Goal: Information Seeking & Learning: Learn about a topic

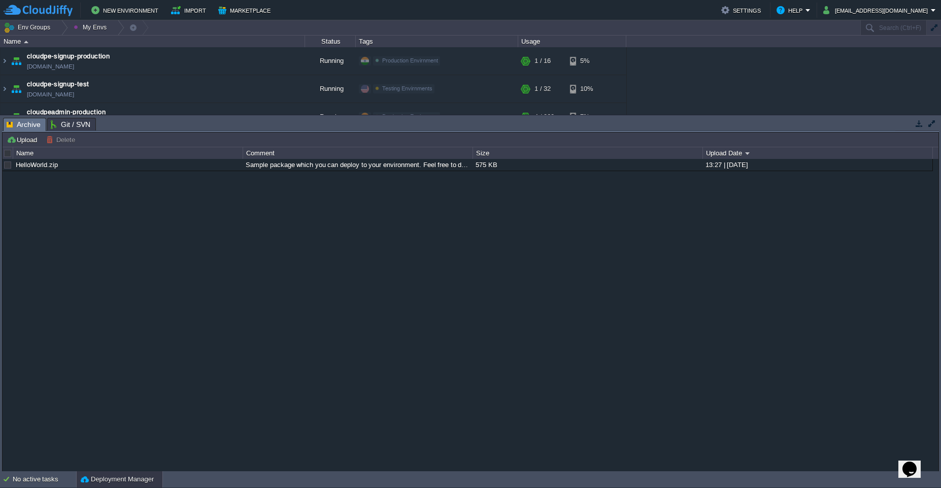
click at [470, 127] on button "button" at bounding box center [919, 123] width 9 height 9
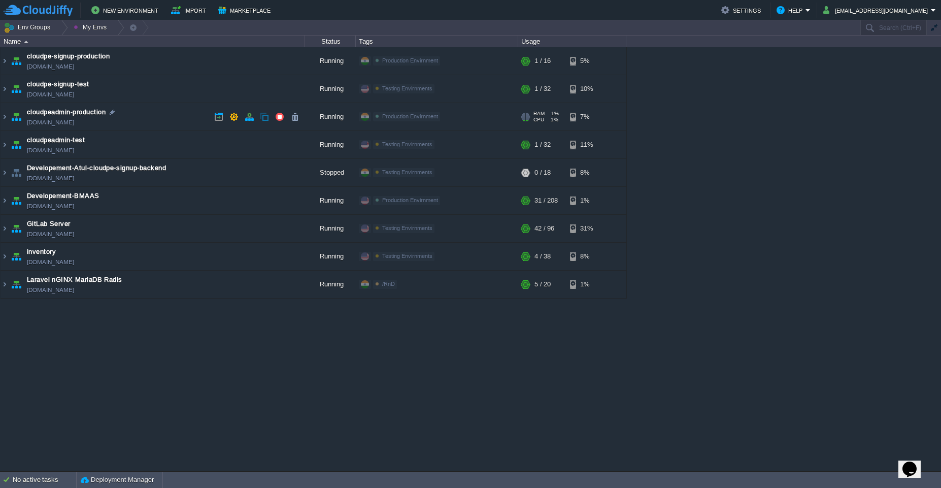
click at [152, 119] on td "cloudpeadmin-production [DOMAIN_NAME]" at bounding box center [153, 117] width 305 height 28
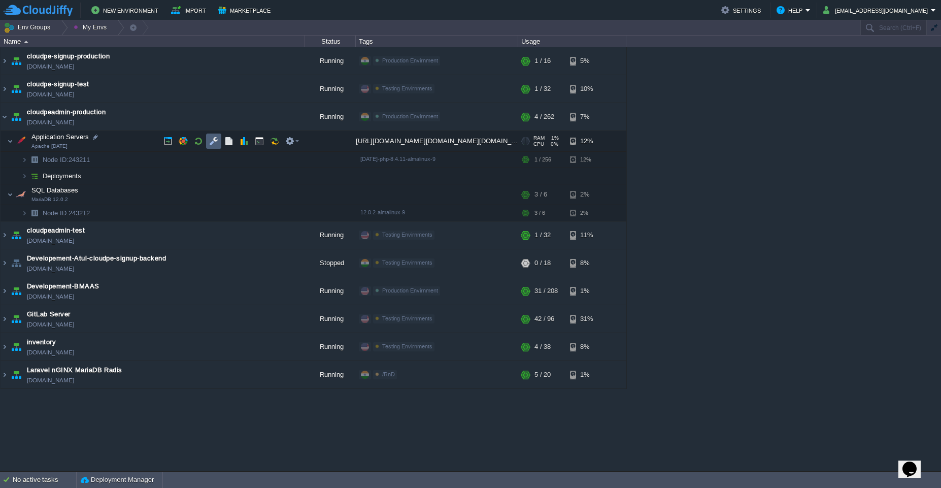
click at [211, 145] on button "button" at bounding box center [213, 141] width 9 height 9
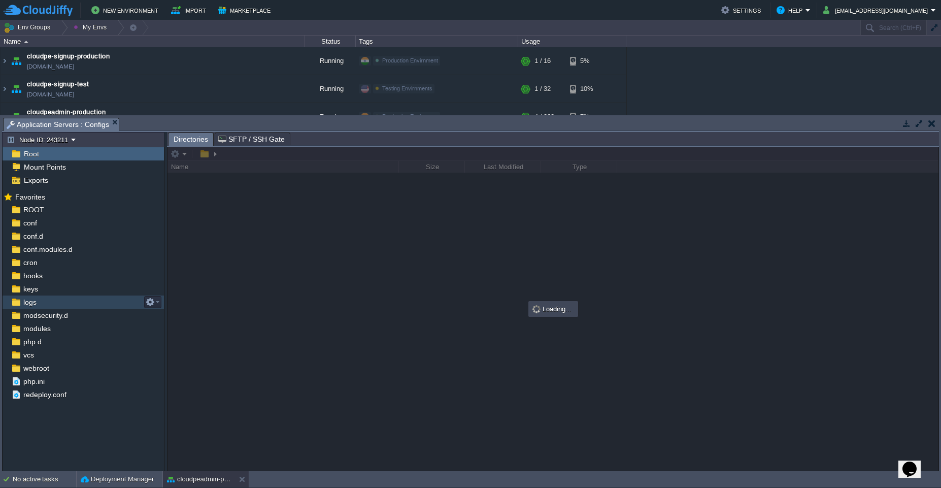
click at [60, 298] on div "logs" at bounding box center [83, 301] width 161 height 13
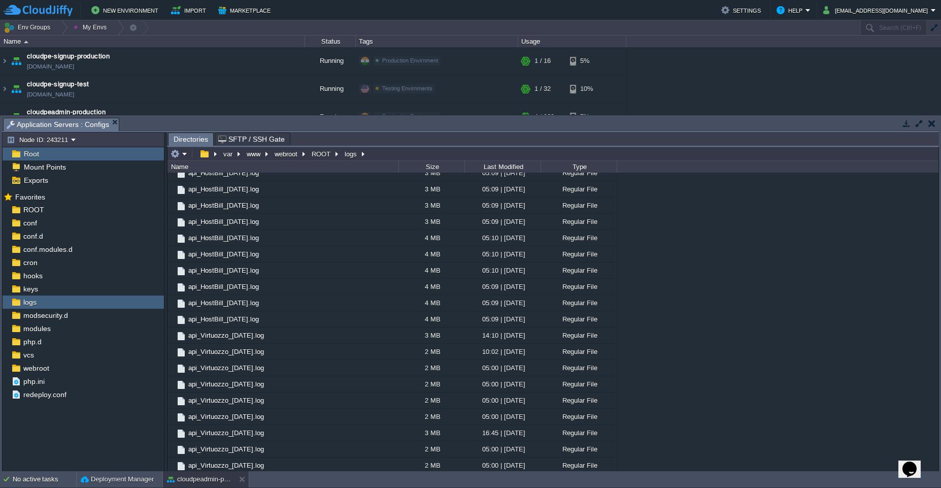
scroll to position [529, 0]
click at [354, 318] on td "api_HostBill_[DATE].log" at bounding box center [282, 317] width 231 height 16
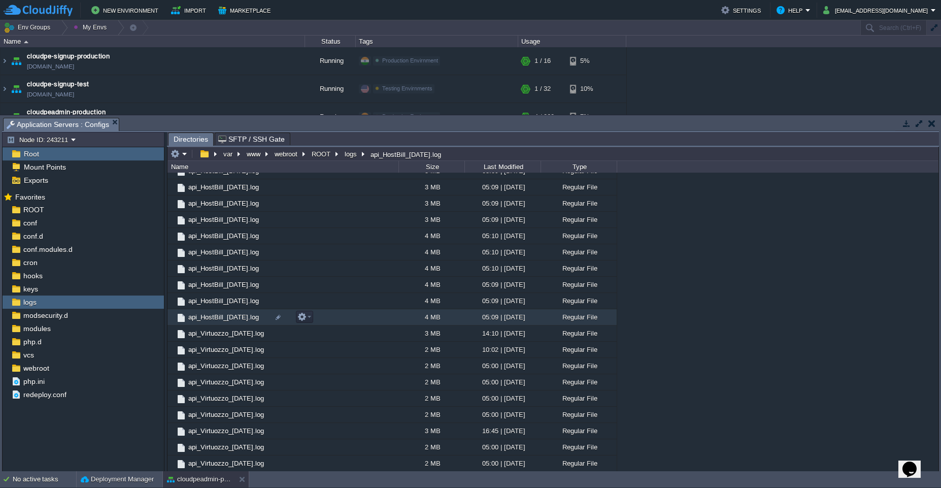
click at [354, 318] on td "api_HostBill_[DATE].log" at bounding box center [282, 317] width 231 height 16
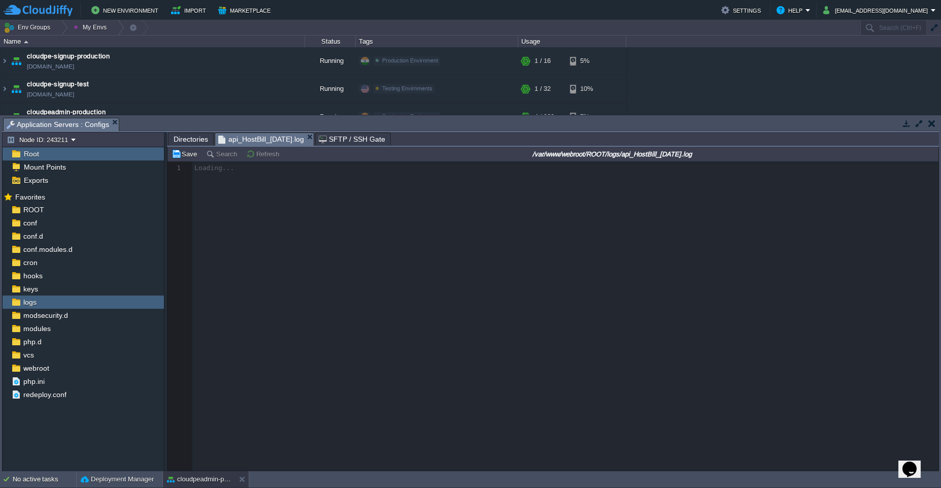
click at [470, 237] on div at bounding box center [552, 316] width 771 height 310
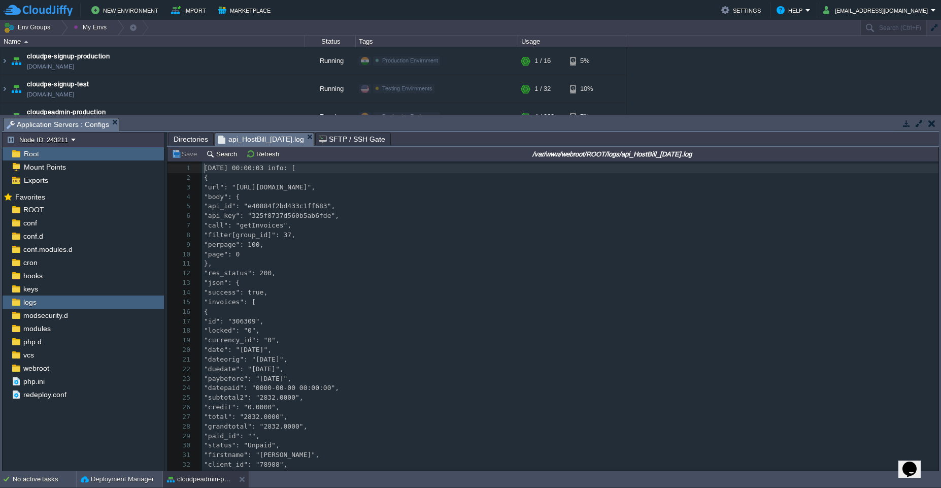
scroll to position [4, 0]
click at [398, 225] on pre ""call": "getInvoices"," at bounding box center [570, 226] width 736 height 10
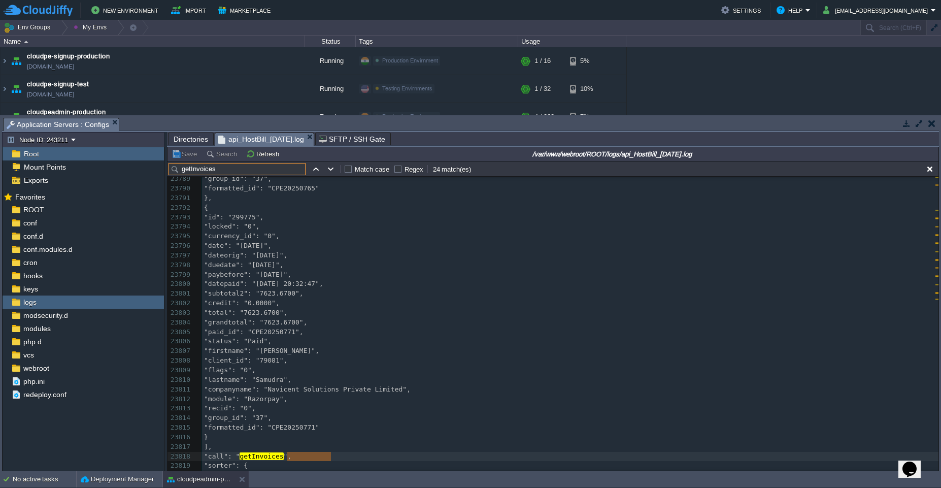
scroll to position [0, 0]
type input "getInvoices"
click at [315, 166] on button "button" at bounding box center [315, 168] width 9 height 9
type textarea "getInvoices"
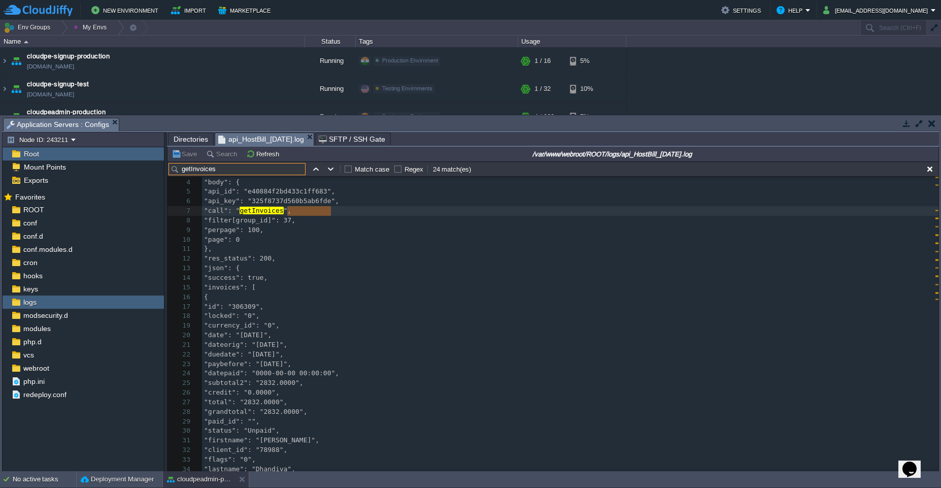
click at [223, 173] on input "getInvoices" at bounding box center [237, 169] width 137 height 12
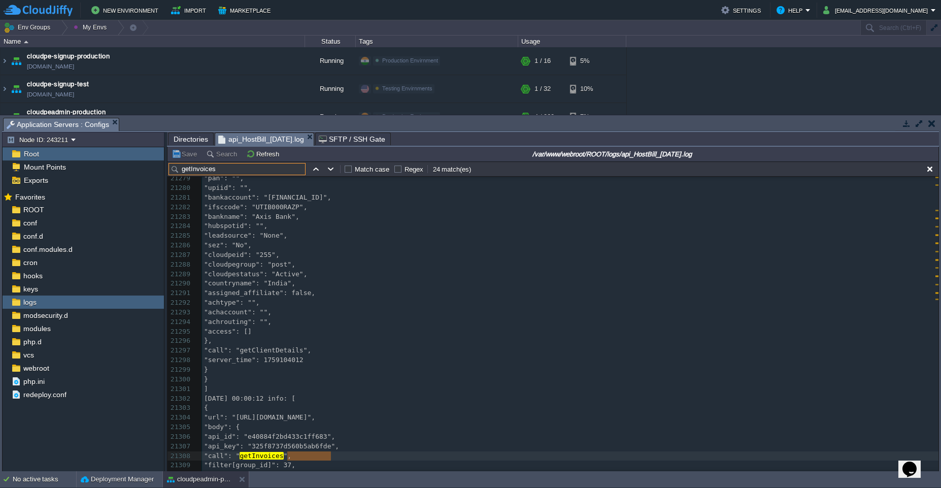
scroll to position [227477, 0]
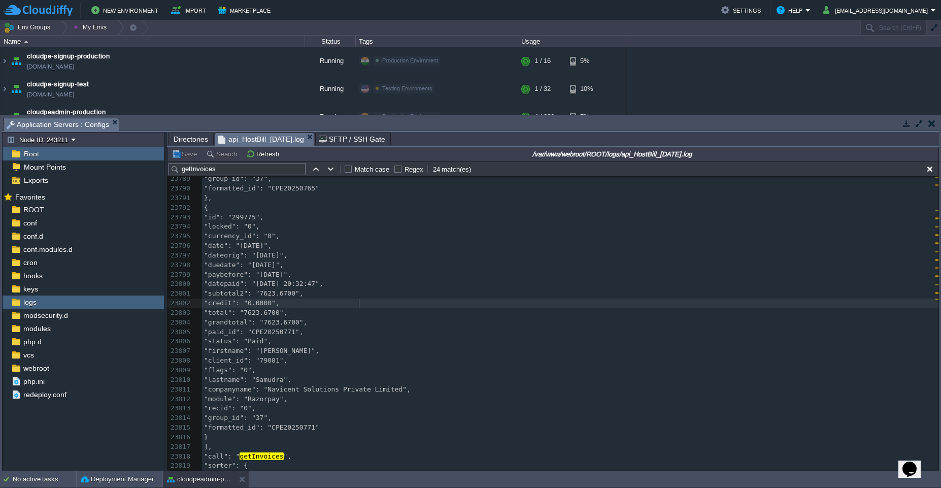
click at [451, 306] on pre ""credit": "0.0000"," at bounding box center [570, 303] width 736 height 10
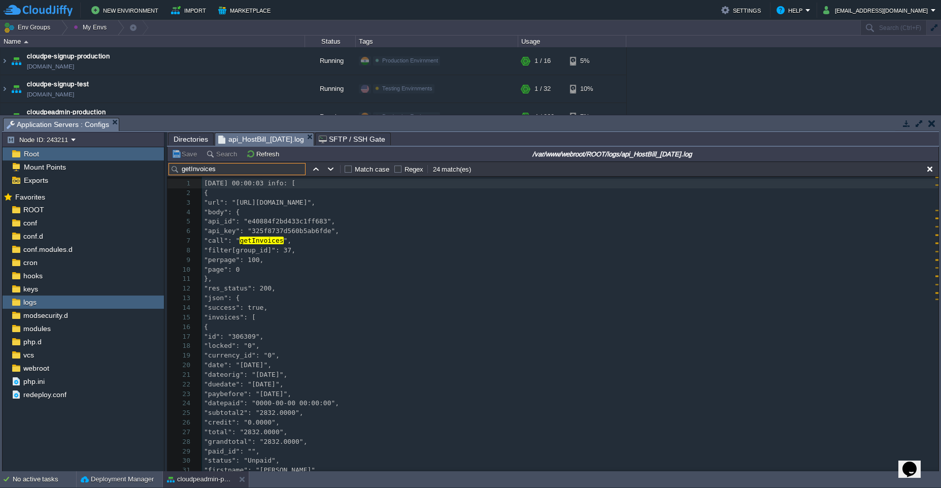
click at [262, 172] on input "getInvoices" at bounding box center [237, 169] width 137 height 12
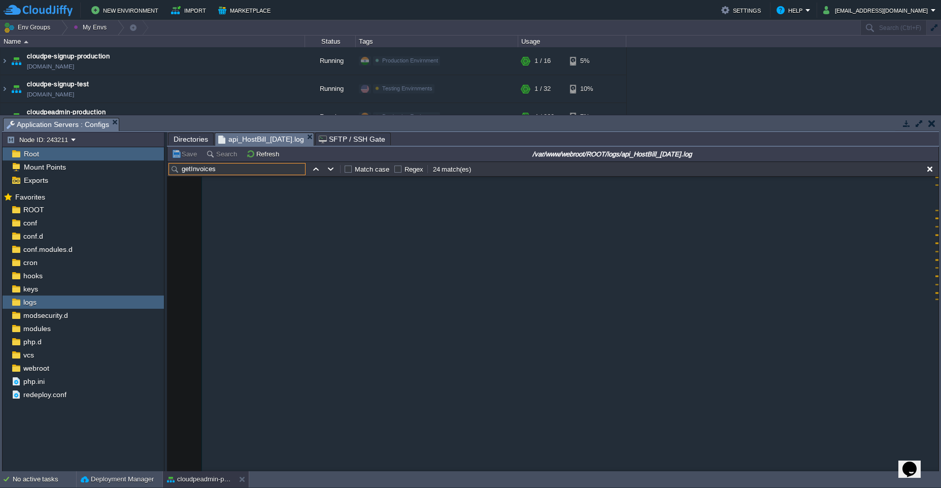
scroll to position [228491, 0]
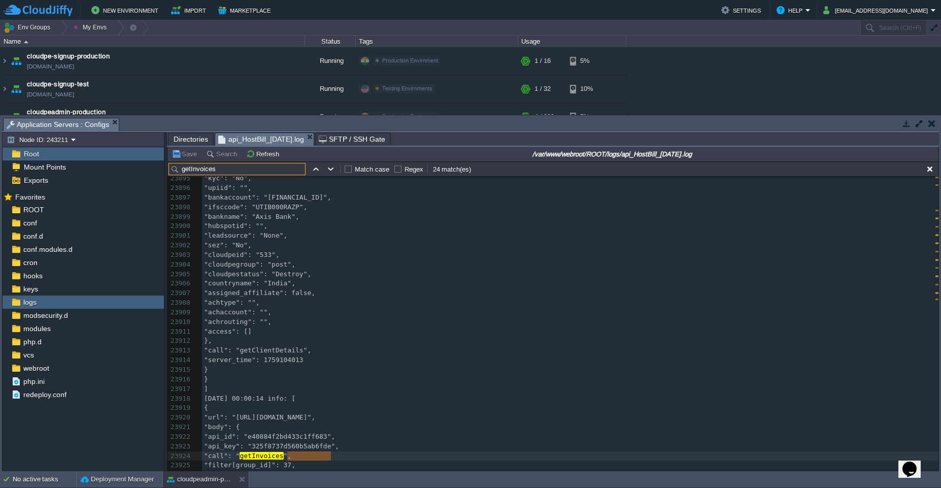
click at [470, 285] on pre ""countryname": "India"," at bounding box center [570, 284] width 736 height 10
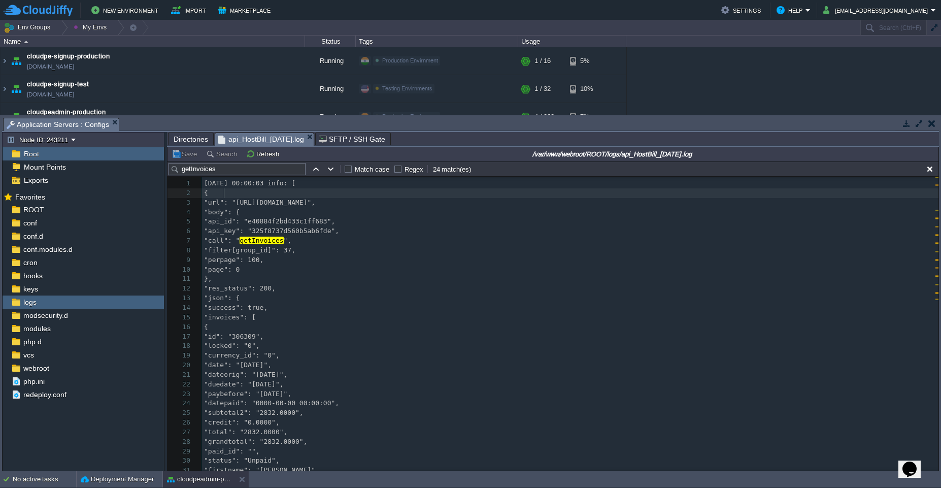
click at [264, 190] on pre "{" at bounding box center [570, 193] width 736 height 10
click at [247, 171] on input "getInvoices" at bounding box center [237, 169] width 137 height 12
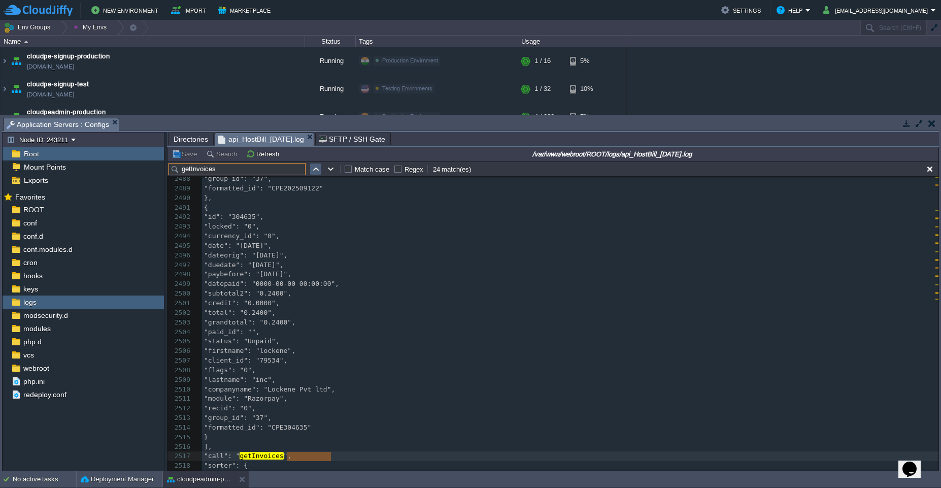
click at [316, 172] on button "button" at bounding box center [315, 168] width 9 height 9
type textarea "getInvoices"
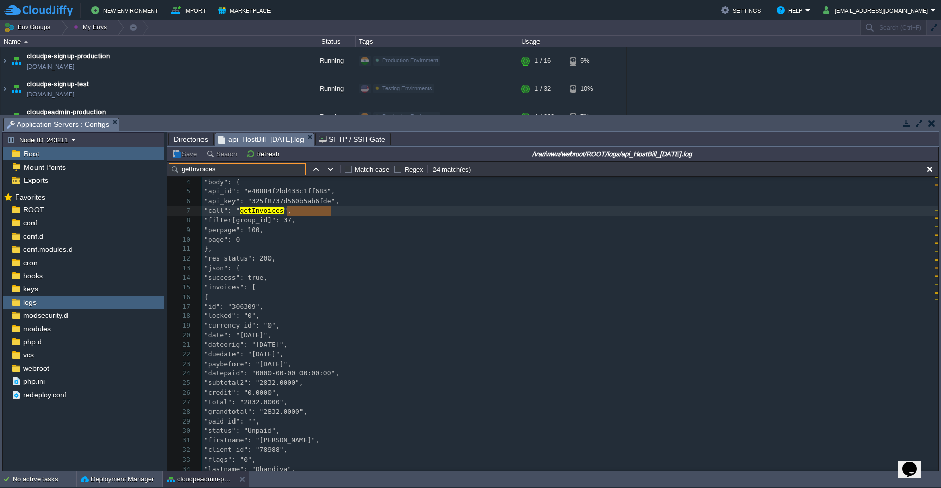
click at [263, 166] on input "getInvoices" at bounding box center [237, 169] width 137 height 12
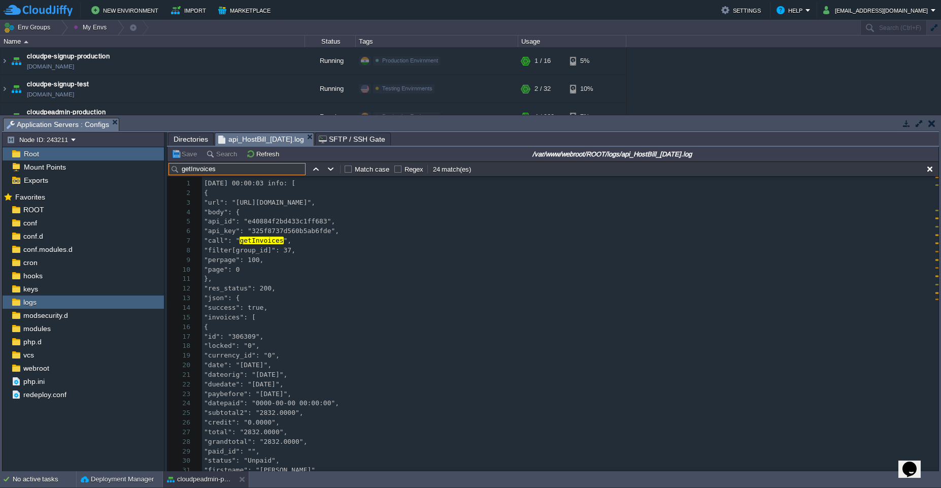
click at [251, 239] on div "x "call": " getInvoices ", 1 [DATE] 00:00:03 info: [ 2 { 3 "url": "[URL][DOMAIN…" at bounding box center [570, 370] width 736 height 383
type textarea ""call": "getInvoices","
paste input ""call": "getInvoices","
paste input "text"
type input ""call": "getInvoices","
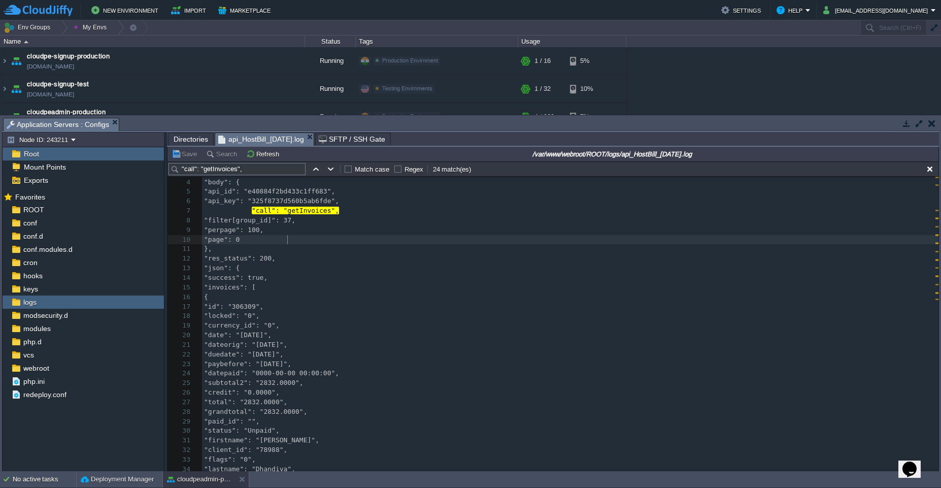
click at [470, 237] on pre ""page": 0" at bounding box center [570, 240] width 736 height 10
click at [365, 210] on pre ""call": "getInvoices"," at bounding box center [570, 211] width 736 height 10
click at [251, 222] on span ""filter[group_id]": 37," at bounding box center [249, 220] width 91 height 8
type textarea ""filter[group_id]": 37,"
paste input ""filter[group_id]": 37,"
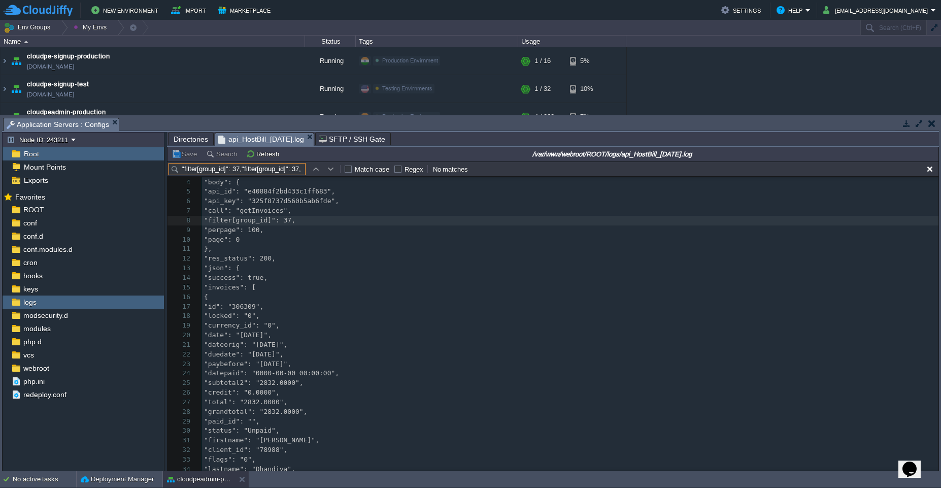
paste input "text"
type input ""filter[group_id]": 38,"
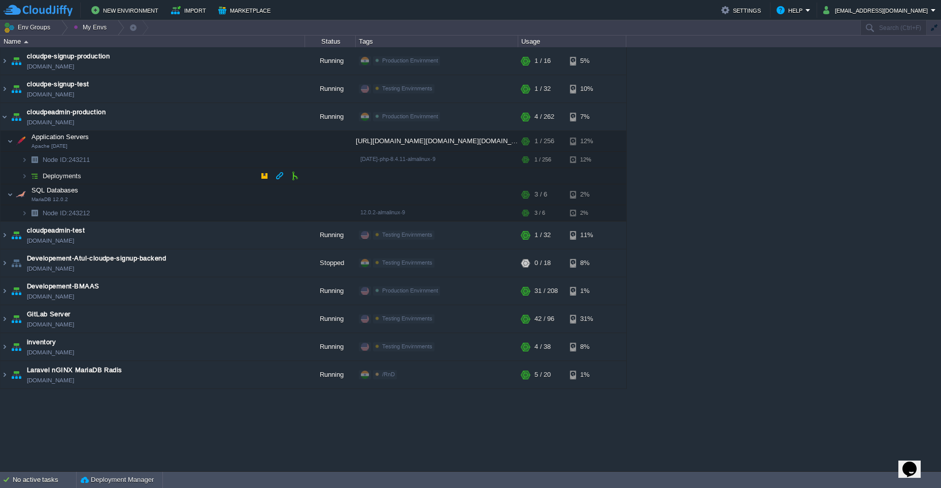
click at [171, 177] on td "Deployments" at bounding box center [153, 176] width 305 height 16
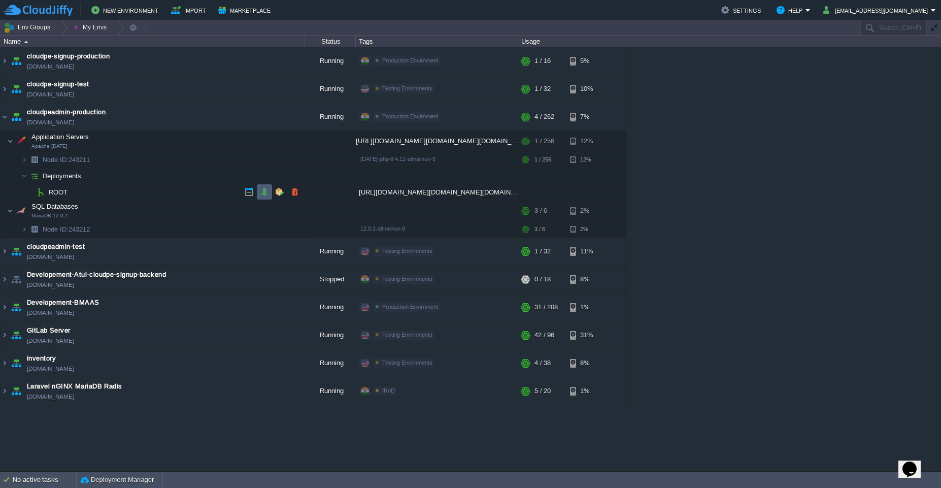
click at [267, 198] on td at bounding box center [264, 191] width 15 height 15
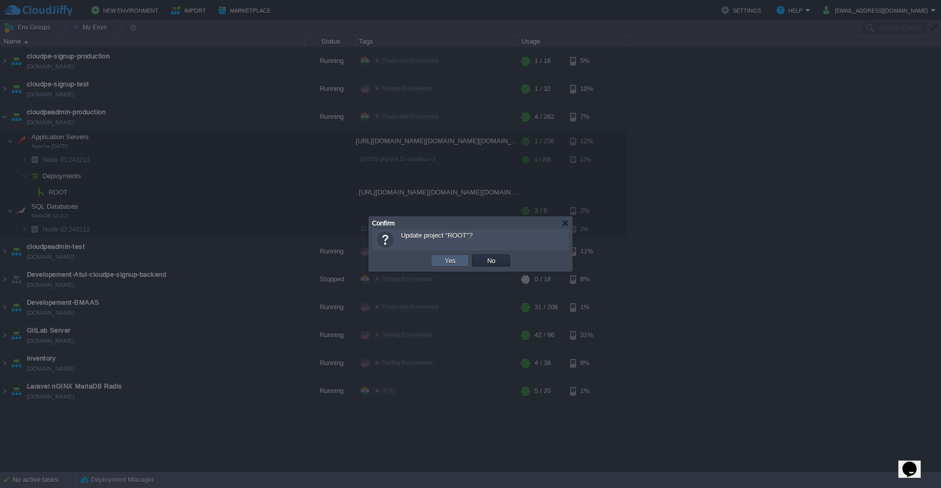
click at [440, 263] on td "Yes" at bounding box center [450, 260] width 38 height 12
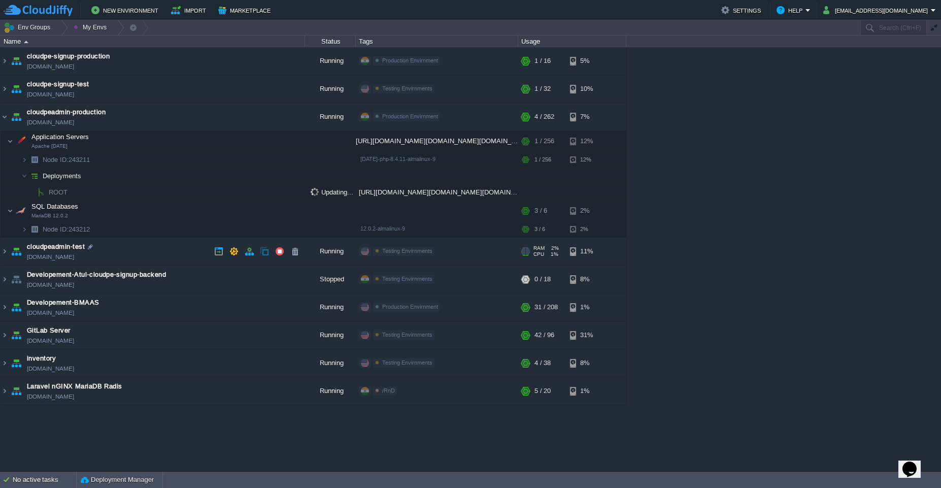
click at [174, 253] on td "cloudpeadmin-test [DOMAIN_NAME]" at bounding box center [153, 252] width 305 height 28
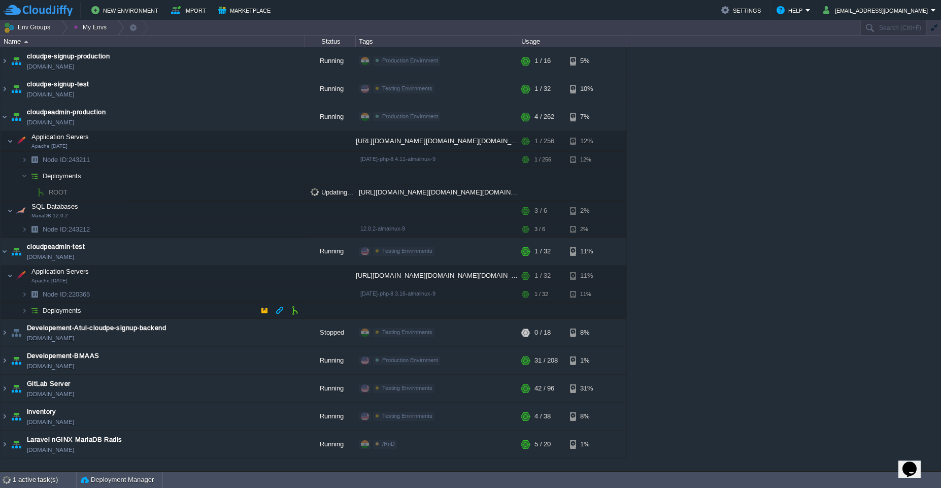
click at [214, 313] on td "Deployments" at bounding box center [153, 311] width 305 height 16
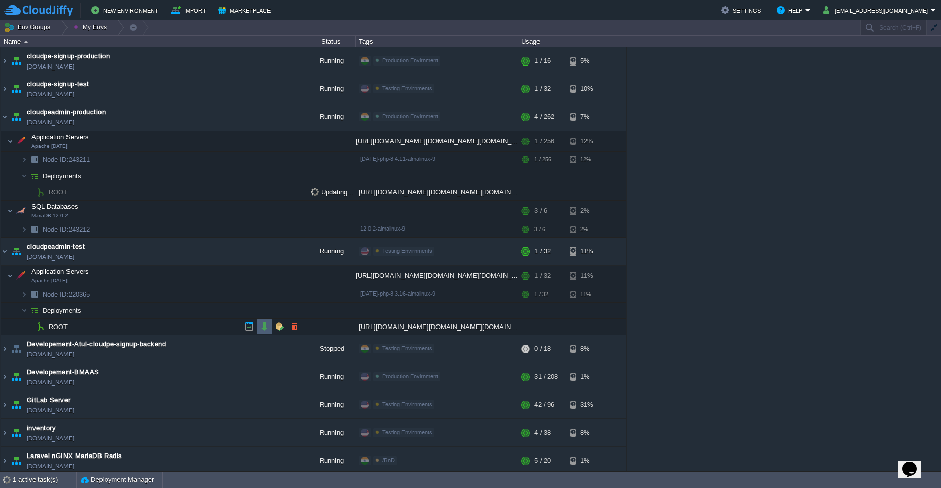
click at [269, 328] on td at bounding box center [264, 326] width 15 height 15
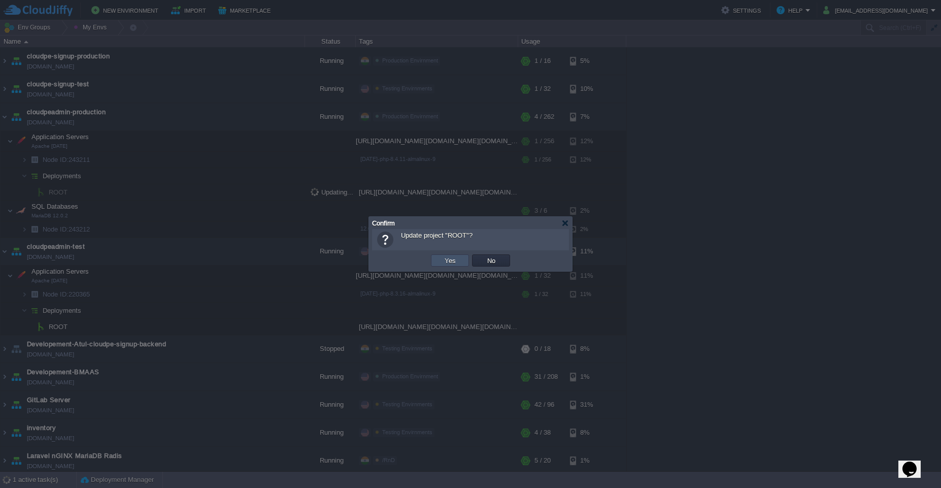
click at [444, 261] on button "Yes" at bounding box center [450, 260] width 17 height 9
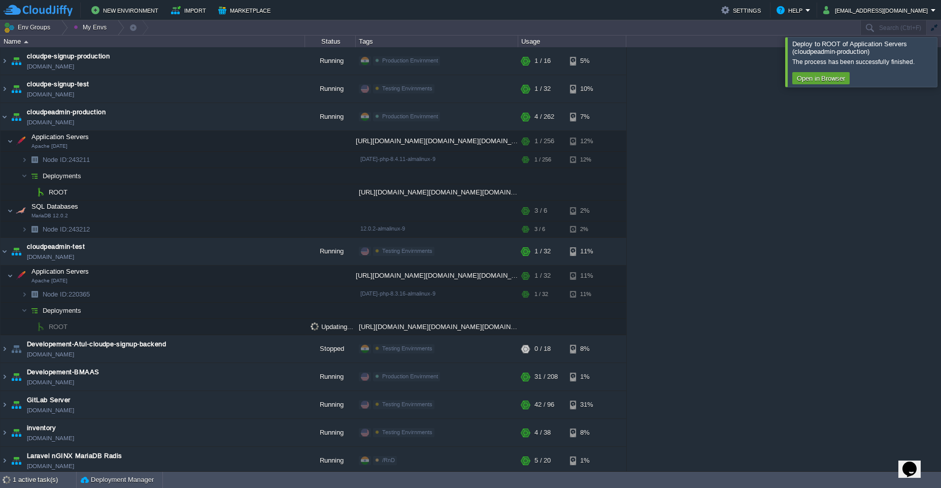
click at [470, 64] on div at bounding box center [953, 61] width 0 height 49
click at [470, 56] on div at bounding box center [953, 61] width 0 height 49
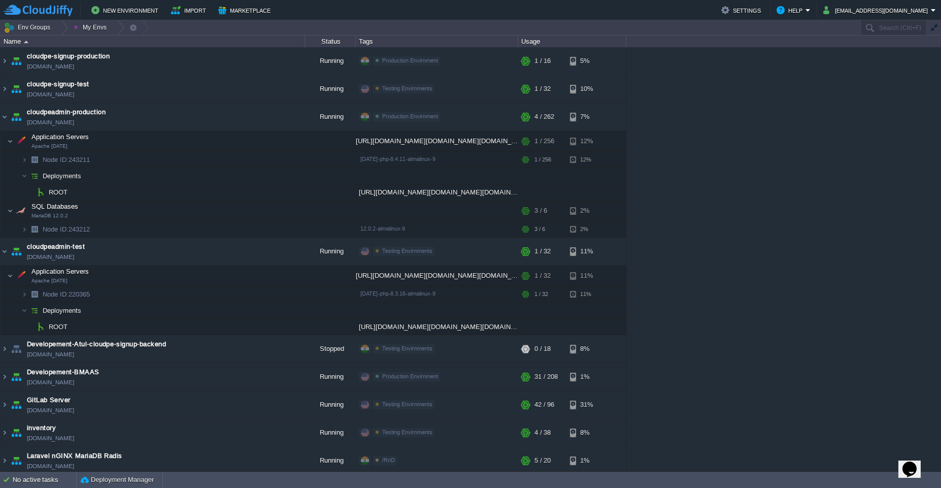
click at [470, 202] on div "atul-test [DOMAIN_NAME] Running RnD Edit RAM 12% CPU 1% 4 / 22 8% cloudpe websi…" at bounding box center [470, 259] width 941 height 424
click at [172, 116] on td "cloudpeadmin-production [DOMAIN_NAME]" at bounding box center [153, 117] width 305 height 28
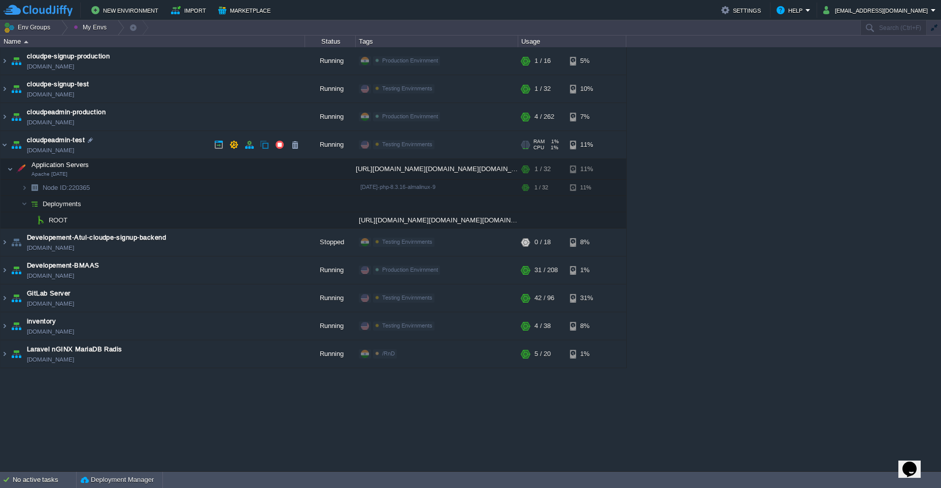
click at [165, 142] on td "cloudpeadmin-test [DOMAIN_NAME]" at bounding box center [153, 145] width 305 height 28
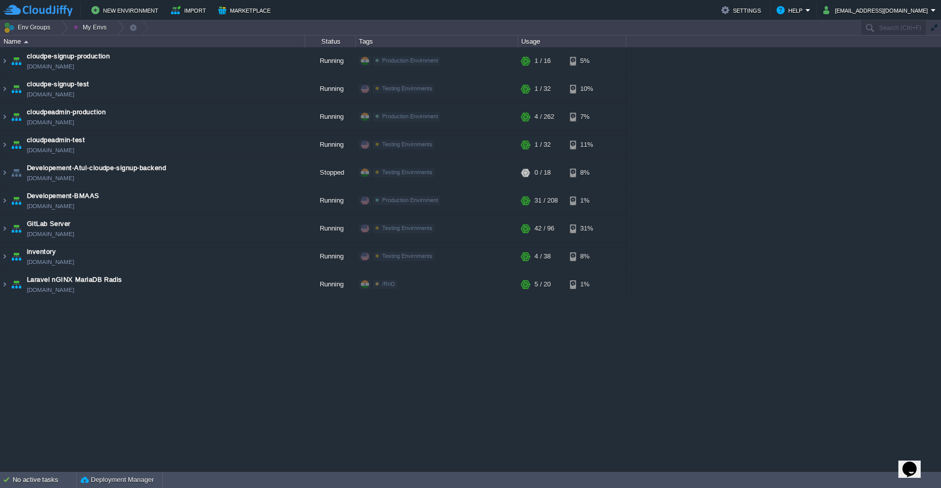
click at [470, 125] on div "atul-test [DOMAIN_NAME] Running RnD Edit RAM 12% CPU 1% 4 / 22 8% cloudpe websi…" at bounding box center [470, 259] width 941 height 424
